Goal: Check status: Check status

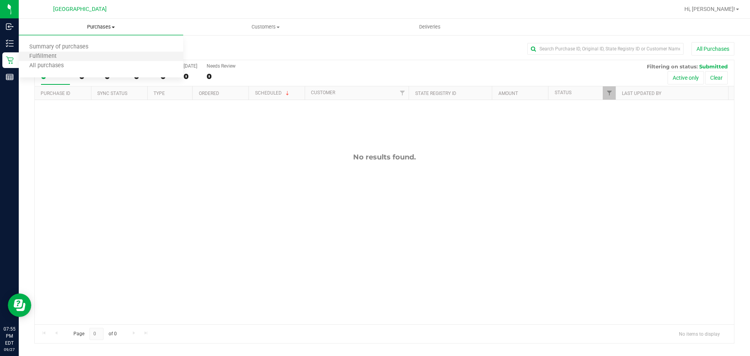
click at [70, 58] on li "Fulfillment" at bounding box center [101, 56] width 165 height 9
click at [242, 45] on div "Purchase Fulfillment: [GEOGRAPHIC_DATA] All Purchases" at bounding box center [384, 50] width 700 height 17
click at [356, 56] on div "Purchase Fulfillment: [GEOGRAPHIC_DATA] All Purchases" at bounding box center [384, 50] width 700 height 17
click at [358, 49] on div "All Purchases" at bounding box center [501, 48] width 467 height 13
click at [372, 52] on div "All Purchases" at bounding box center [501, 48] width 467 height 13
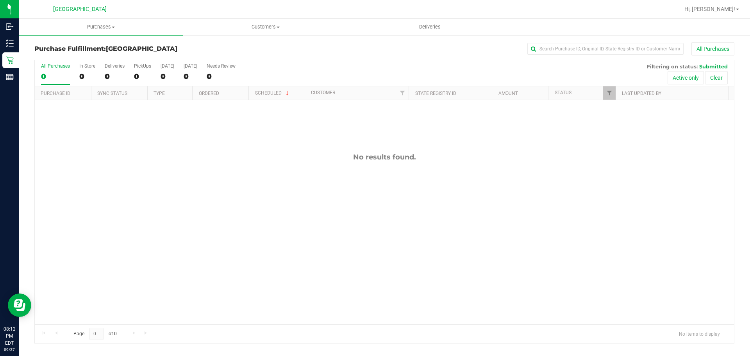
click at [426, 58] on div "Purchase Fulfillment: [GEOGRAPHIC_DATA] All Purchases" at bounding box center [384, 50] width 700 height 17
click at [443, 157] on div "No results found." at bounding box center [385, 157] width 700 height 9
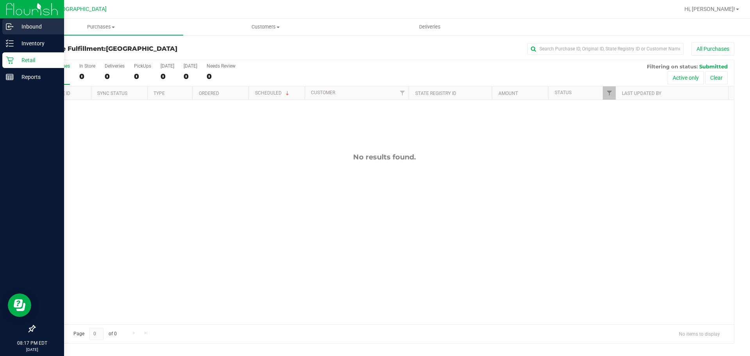
click at [8, 32] on div "Inbound" at bounding box center [33, 27] width 62 height 16
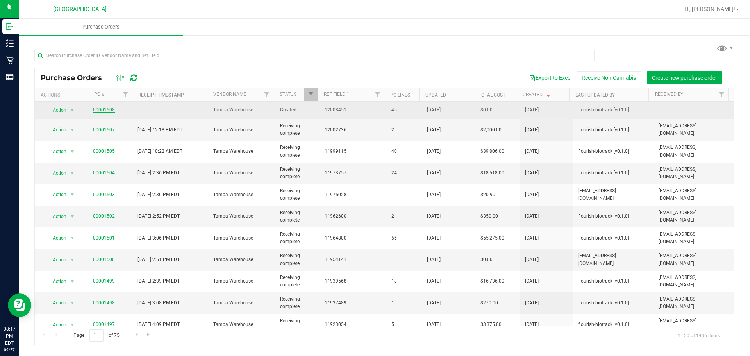
click at [97, 110] on link "00001508" at bounding box center [104, 109] width 22 height 5
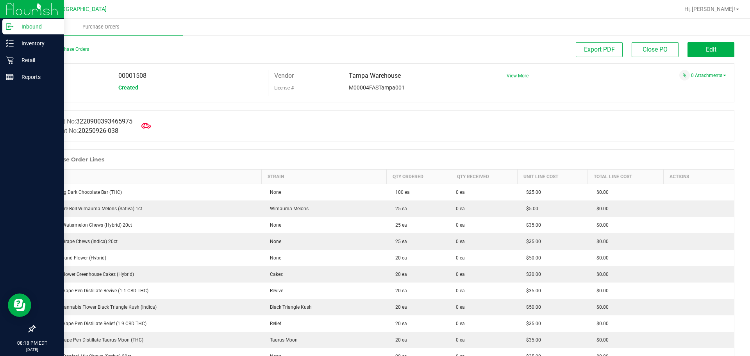
click at [25, 27] on p "Inbound" at bounding box center [37, 26] width 47 height 9
